Goal: Transaction & Acquisition: Download file/media

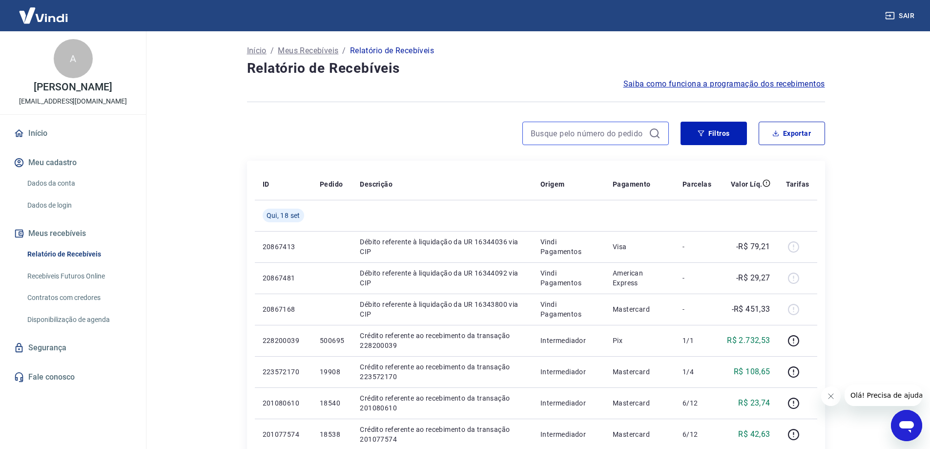
click at [611, 135] on input at bounding box center [588, 133] width 114 height 15
click at [785, 132] on button "Exportar" at bounding box center [791, 133] width 66 height 23
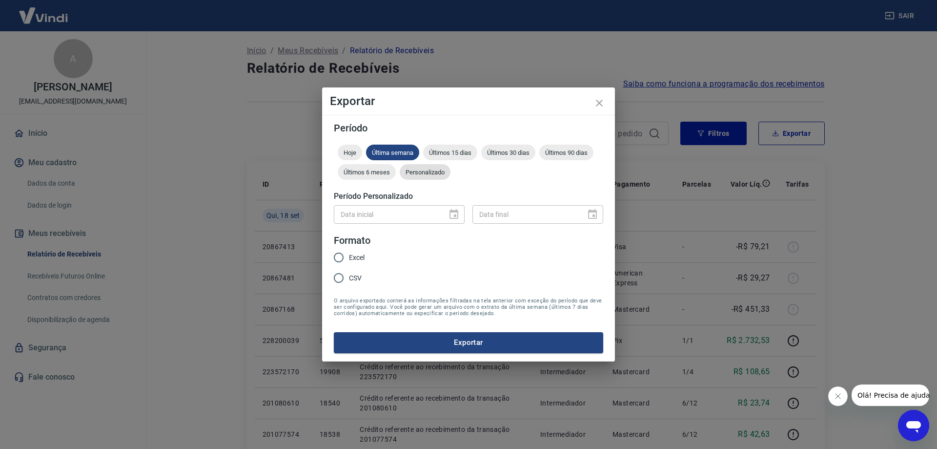
click at [423, 170] on span "Personalizado" at bounding box center [425, 171] width 51 height 7
click at [348, 214] on input "DD/MM/YYYY" at bounding box center [387, 214] width 106 height 18
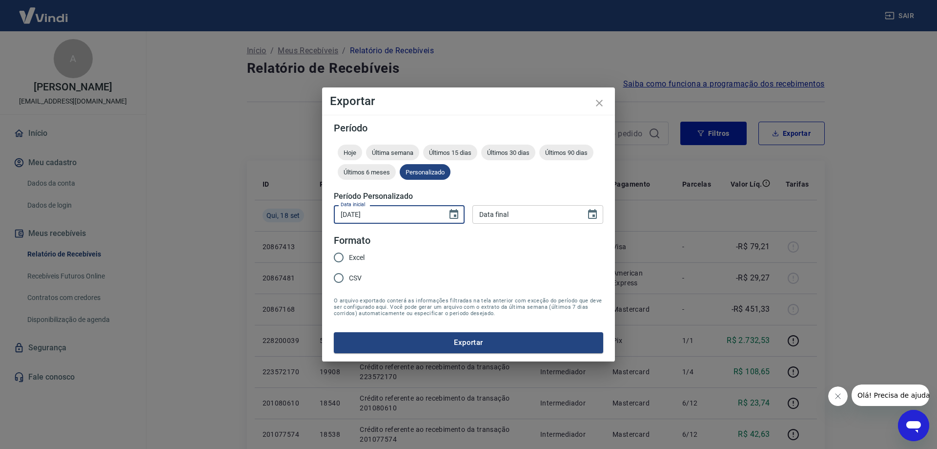
type input "[DATE]"
click at [330, 260] on input "Excel" at bounding box center [338, 257] width 20 height 20
radio input "true"
click at [338, 257] on input "Excel" at bounding box center [338, 257] width 20 height 20
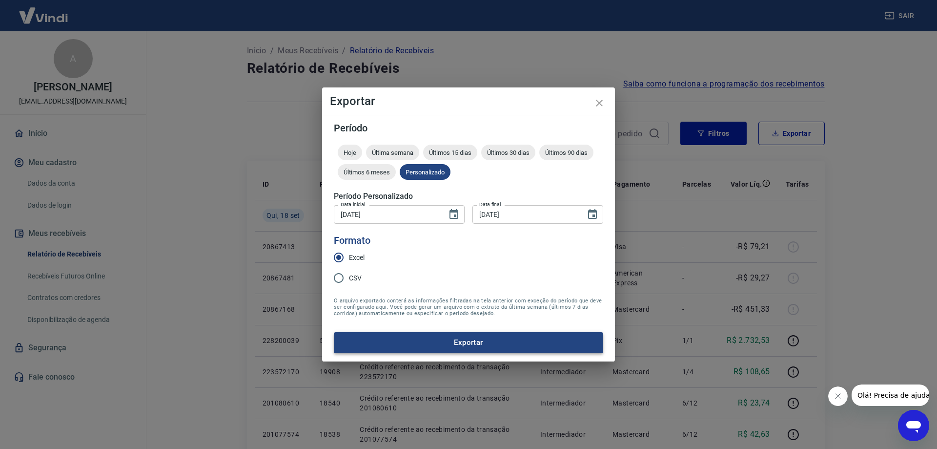
click at [409, 339] on button "Exportar" at bounding box center [468, 342] width 269 height 20
